Goal: Feedback & Contribution: Contribute content

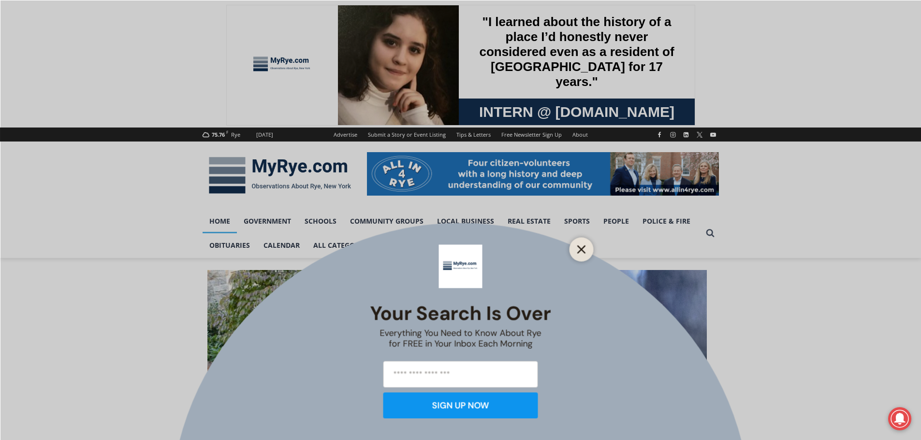
click at [579, 252] on line "Close" at bounding box center [581, 249] width 7 height 7
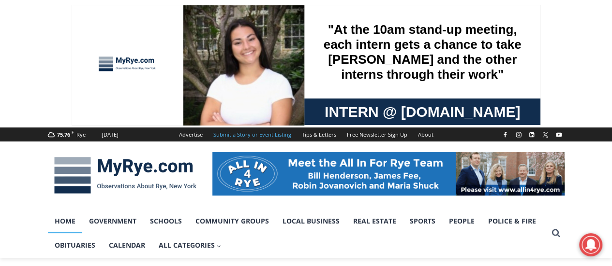
click at [275, 129] on link "Submit a Story or Event Listing" at bounding box center [252, 135] width 88 height 14
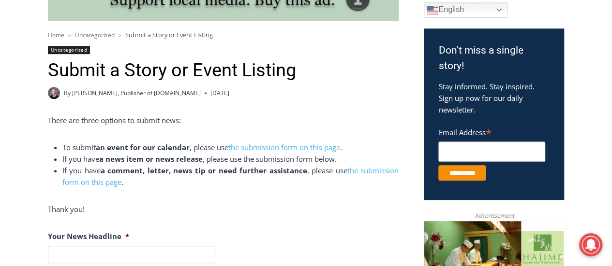
scroll to position [338, 0]
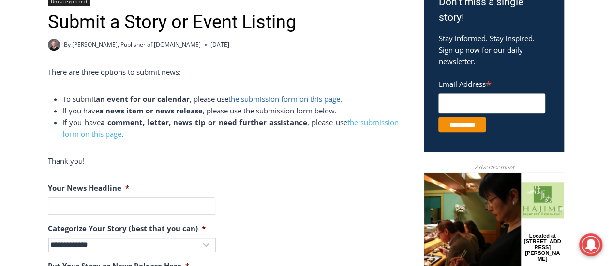
click at [256, 99] on link "the submission form on this page" at bounding box center [284, 99] width 112 height 10
